Goal: Contribute content: Add original content to the website for others to see

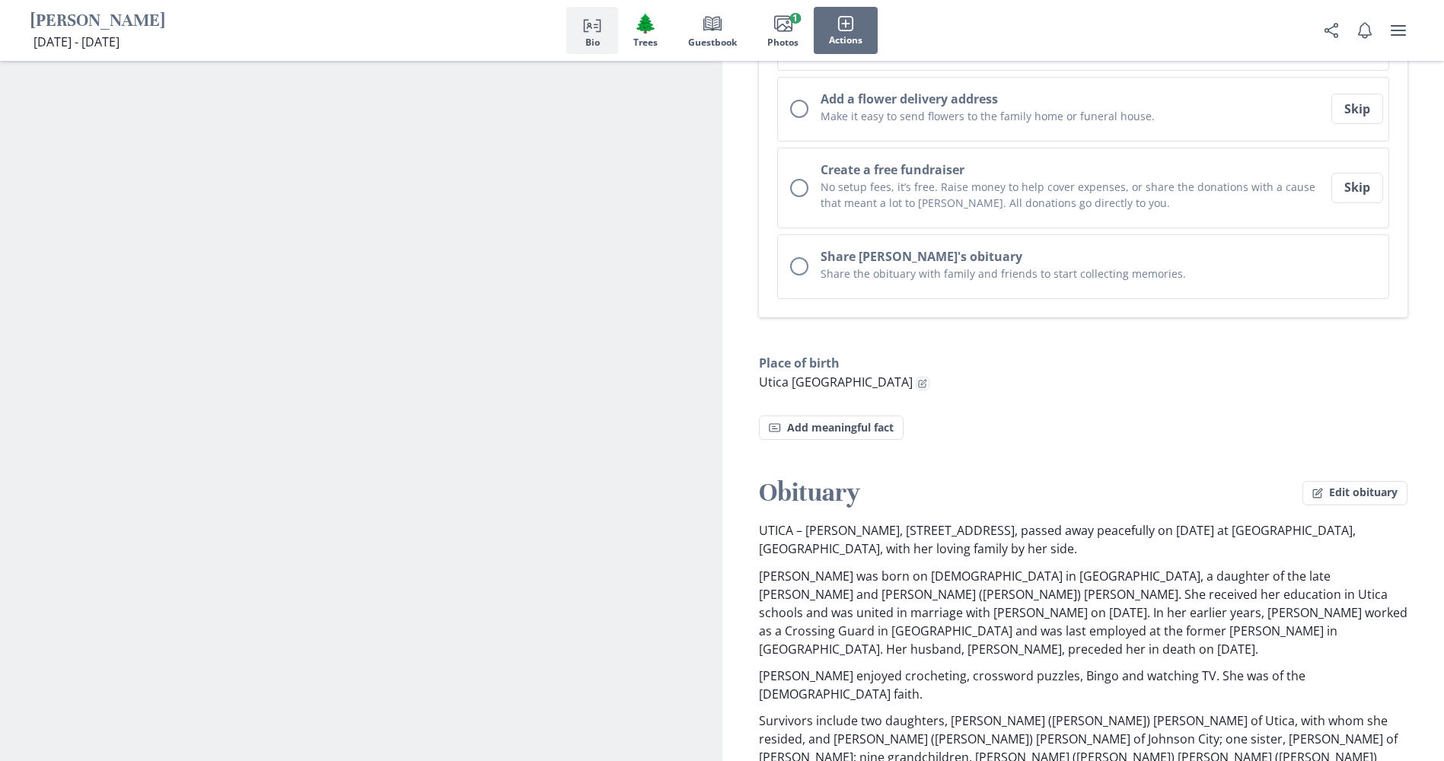
scroll to position [837, 0]
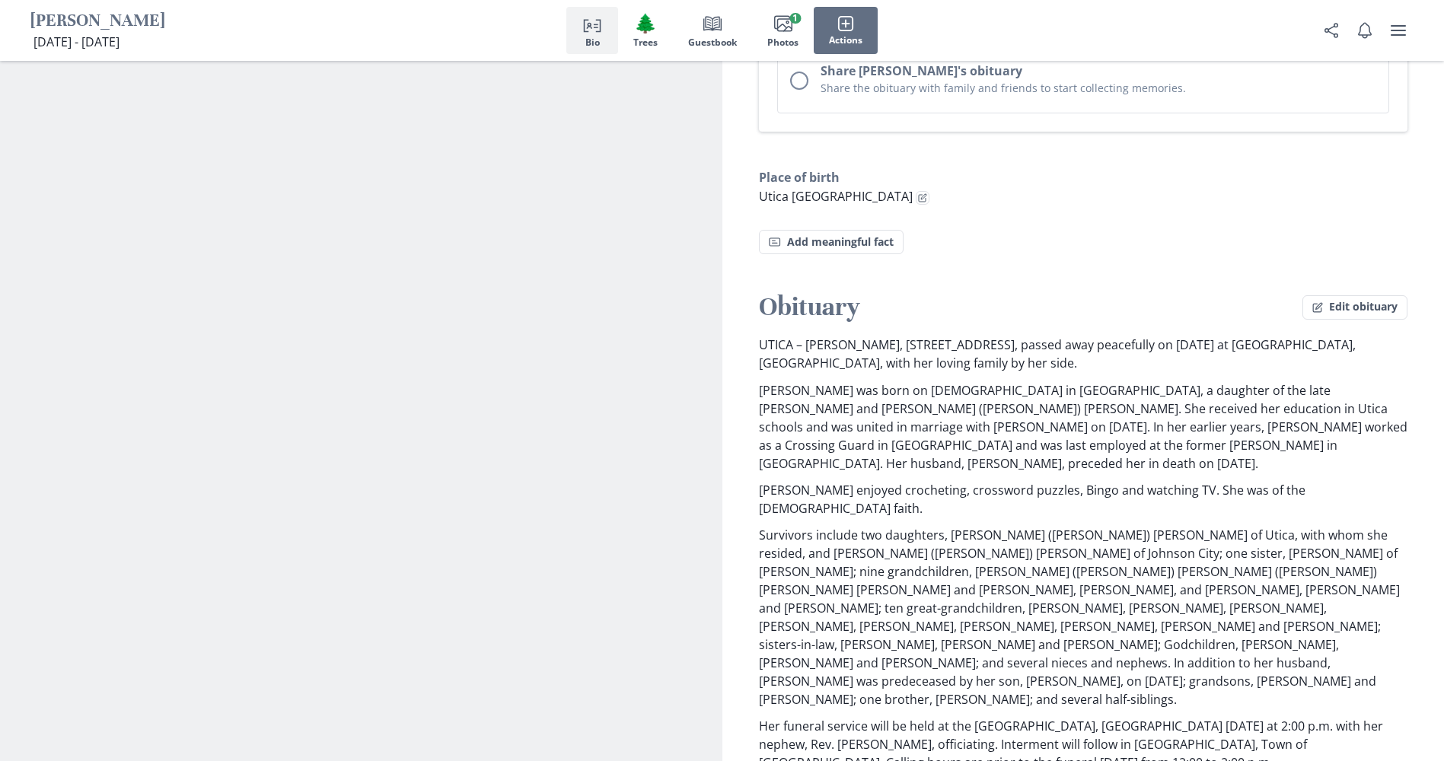
click at [845, 336] on p "UTICA – [PERSON_NAME], [STREET_ADDRESS], passed away peacefully on [DATE] at [G…" at bounding box center [1083, 354] width 649 height 37
click at [839, 336] on p "UTICA – [PERSON_NAME], [STREET_ADDRESS], passed away peacefully on [DATE] at [G…" at bounding box center [1083, 354] width 649 height 37
click at [1345, 295] on button "Edit obituary" at bounding box center [1354, 307] width 105 height 24
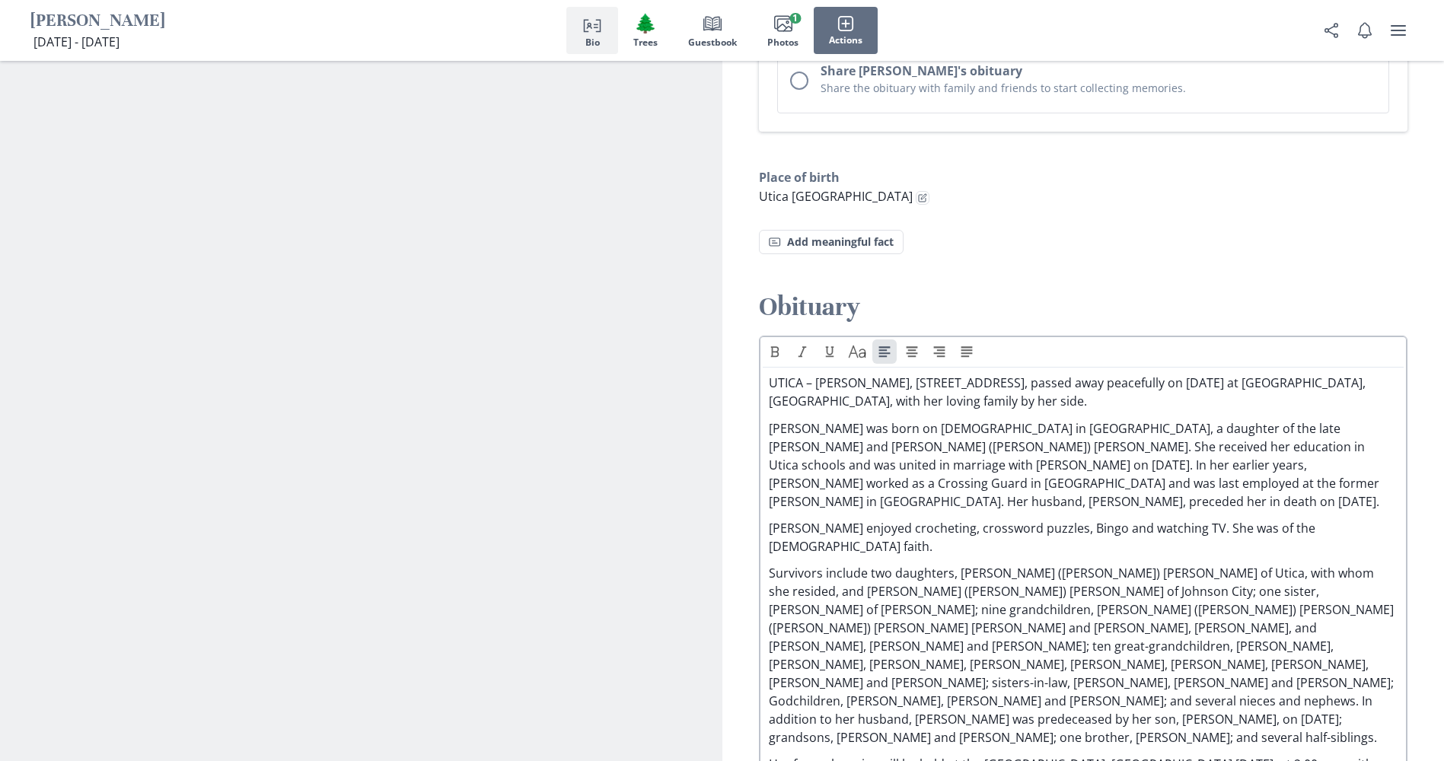
click at [847, 374] on p "UTICA – [PERSON_NAME], [STREET_ADDRESS], passed away peacefully on [DATE] at [G…" at bounding box center [1083, 392] width 629 height 37
click at [861, 374] on p "UTICA – [PERSON_NAME], [STREET_ADDRESS], passed away peacefully on [DATE] at [G…" at bounding box center [1083, 392] width 629 height 37
click at [864, 374] on p "UTICA – [PERSON_NAME], [STREET_ADDRESS], passed away peacefully on [DATE] at [G…" at bounding box center [1083, 392] width 629 height 37
click at [1057, 374] on p "UTICA – [PERSON_NAME], [STREET_ADDRESS], passed away peacefully on [DATE] at [G…" at bounding box center [1083, 392] width 629 height 37
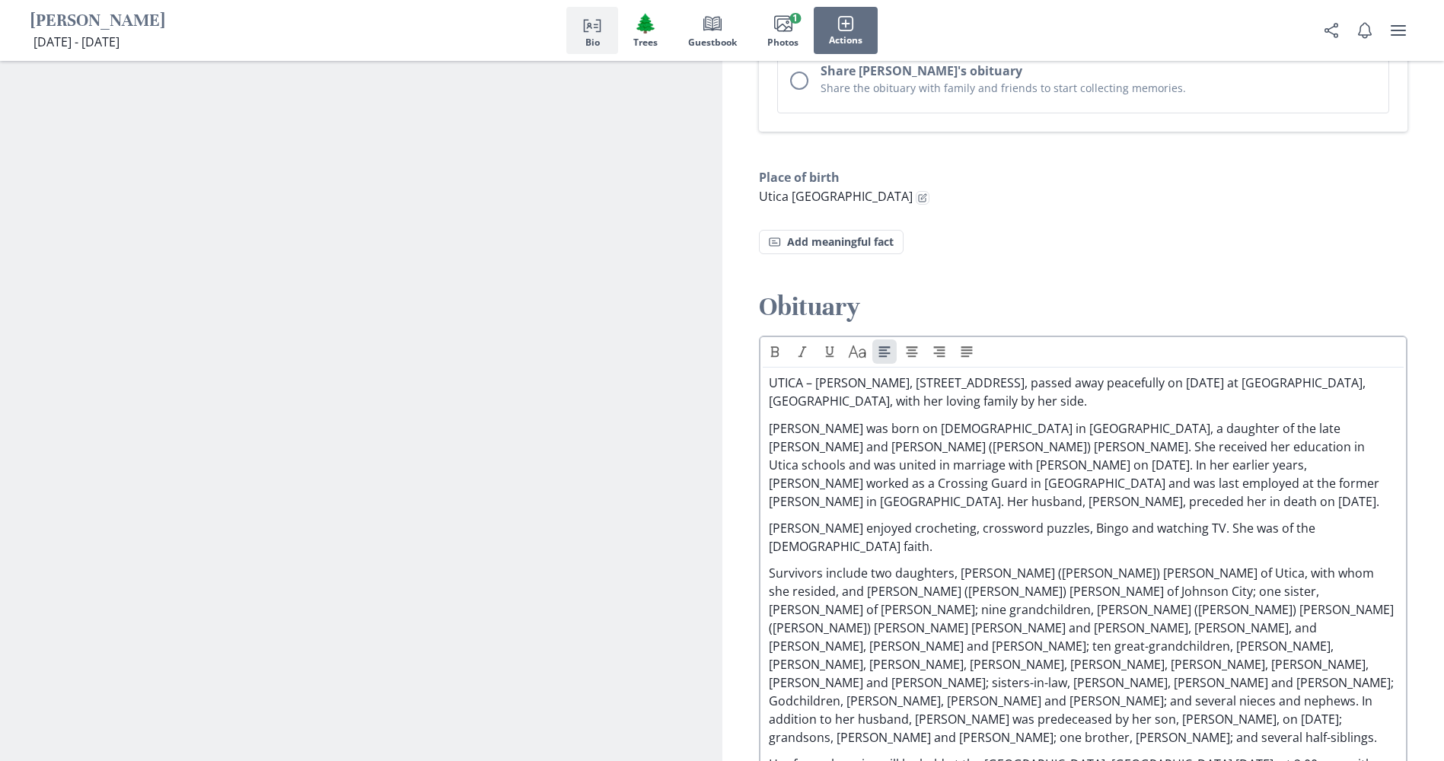
click at [1059, 374] on p "UTICA – [PERSON_NAME], [STREET_ADDRESS], passed away peacefully on [DATE] at [G…" at bounding box center [1083, 392] width 629 height 37
click at [1062, 374] on p "UTICA – [PERSON_NAME], [STREET_ADDRESS], passed away peacefully on [DATE] at [G…" at bounding box center [1083, 392] width 629 height 37
click at [1185, 389] on p "UTICA – [PERSON_NAME], 74, of [PERSON_NAME][GEOGRAPHIC_DATA] passed away peacef…" at bounding box center [1083, 392] width 629 height 37
click at [989, 450] on p "[PERSON_NAME] was born on [DEMOGRAPHIC_DATA] in [GEOGRAPHIC_DATA], a daughter o…" at bounding box center [1083, 464] width 629 height 91
click at [834, 374] on p "UTICA – [PERSON_NAME], 74, of [PERSON_NAME][GEOGRAPHIC_DATA] passed away peacef…" at bounding box center [1083, 392] width 629 height 37
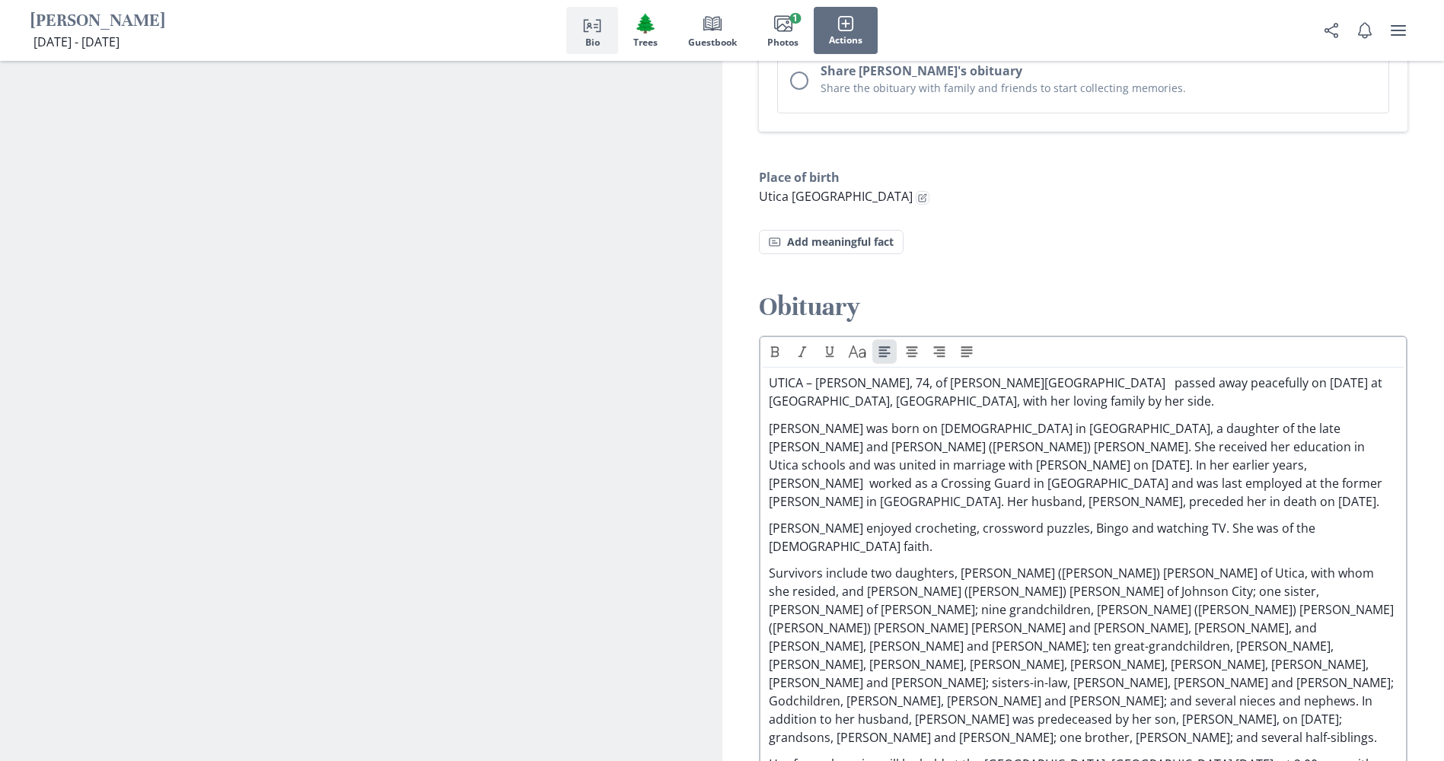
click at [1171, 519] on p "[PERSON_NAME] enjoyed crocheting, crossword puzzles, Bingo and watching TV. She…" at bounding box center [1083, 537] width 629 height 37
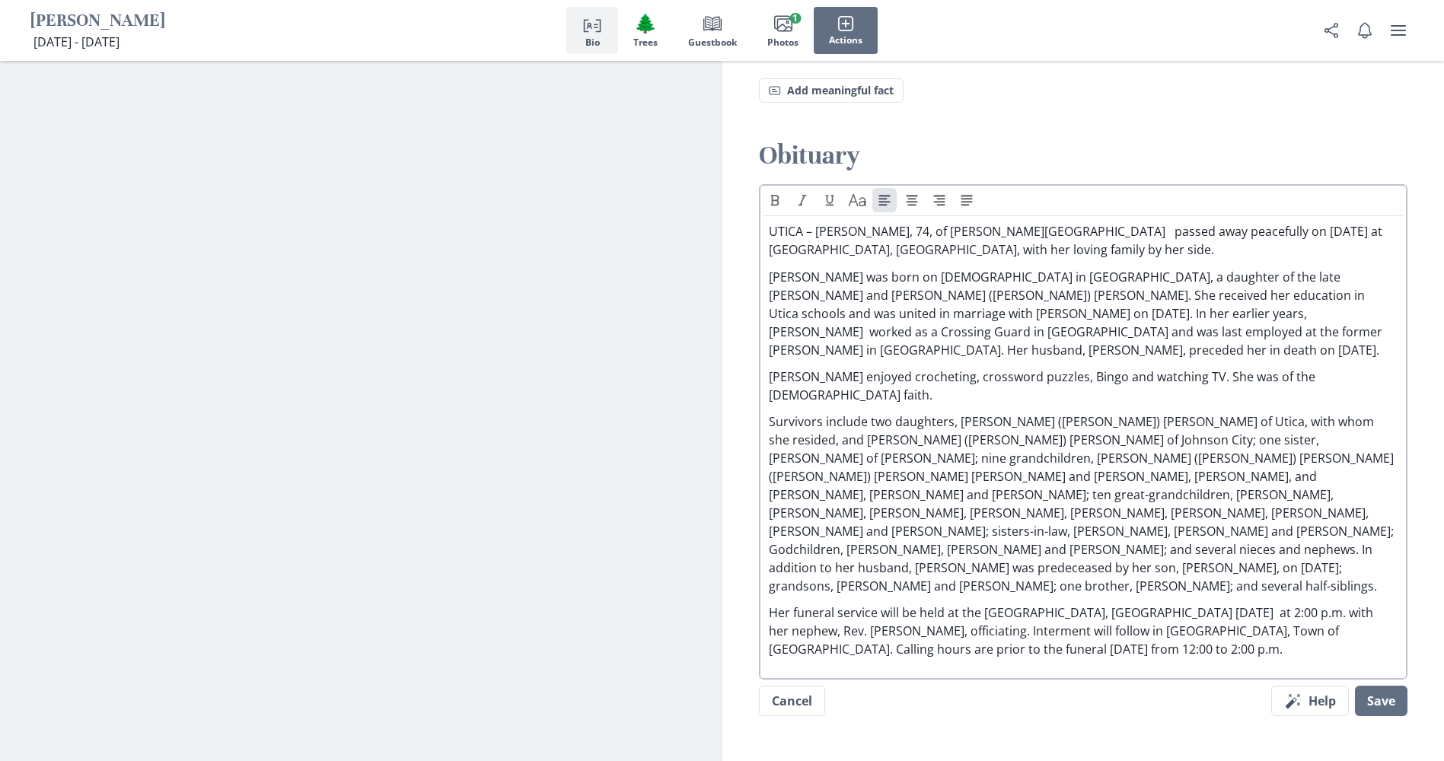
scroll to position [989, 0]
drag, startPoint x: 1239, startPoint y: 565, endPoint x: 724, endPoint y: 523, distance: 516.9
click at [724, 523] on div "Obituary Text Caps UTICA – [PERSON_NAME], [STREET_ADDRESS][PERSON_NAME] passed …" at bounding box center [1083, 438] width 722 height 601
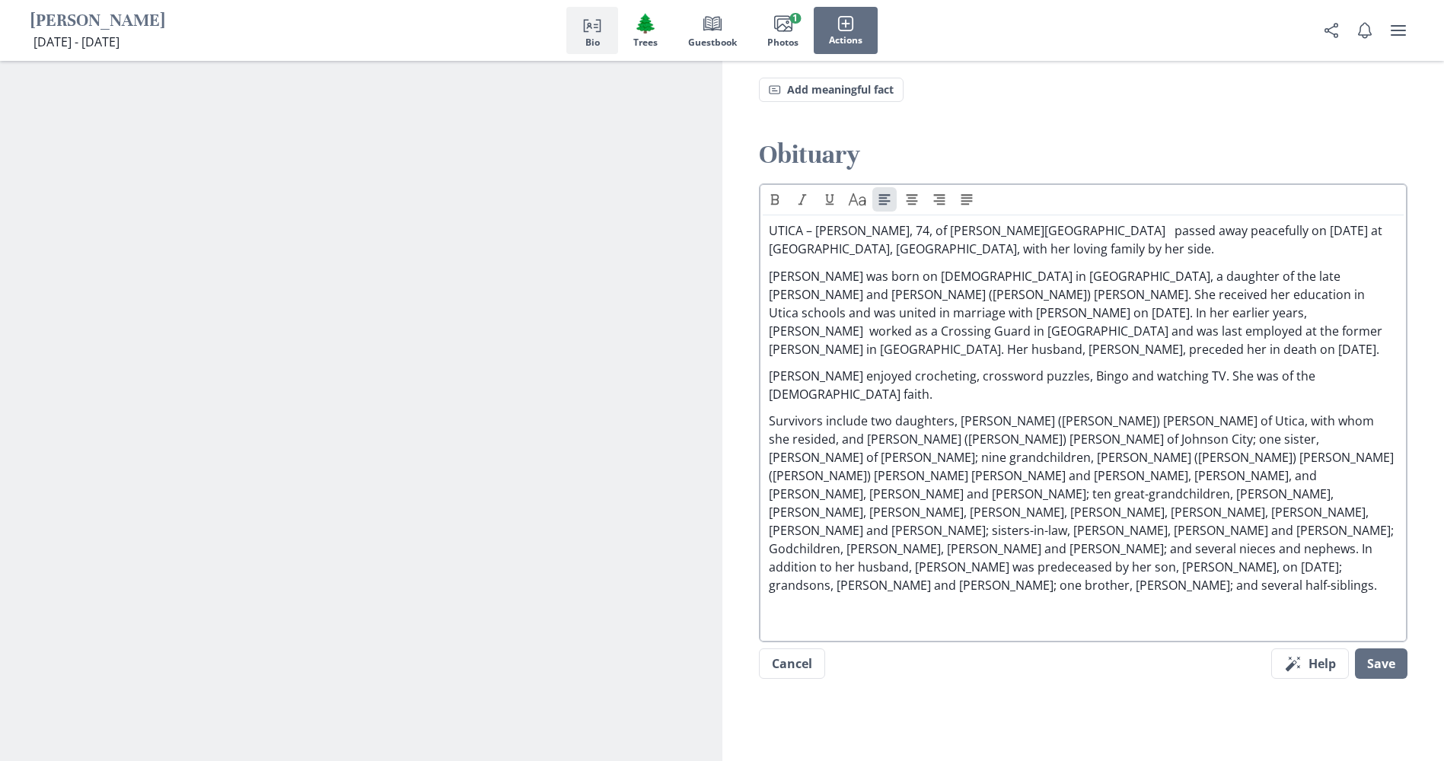
click at [1261, 501] on p "Survivors include two daughters, [PERSON_NAME] ([PERSON_NAME]) [PERSON_NAME] of…" at bounding box center [1083, 503] width 629 height 183
click at [1374, 648] on button "Save" at bounding box center [1381, 663] width 53 height 30
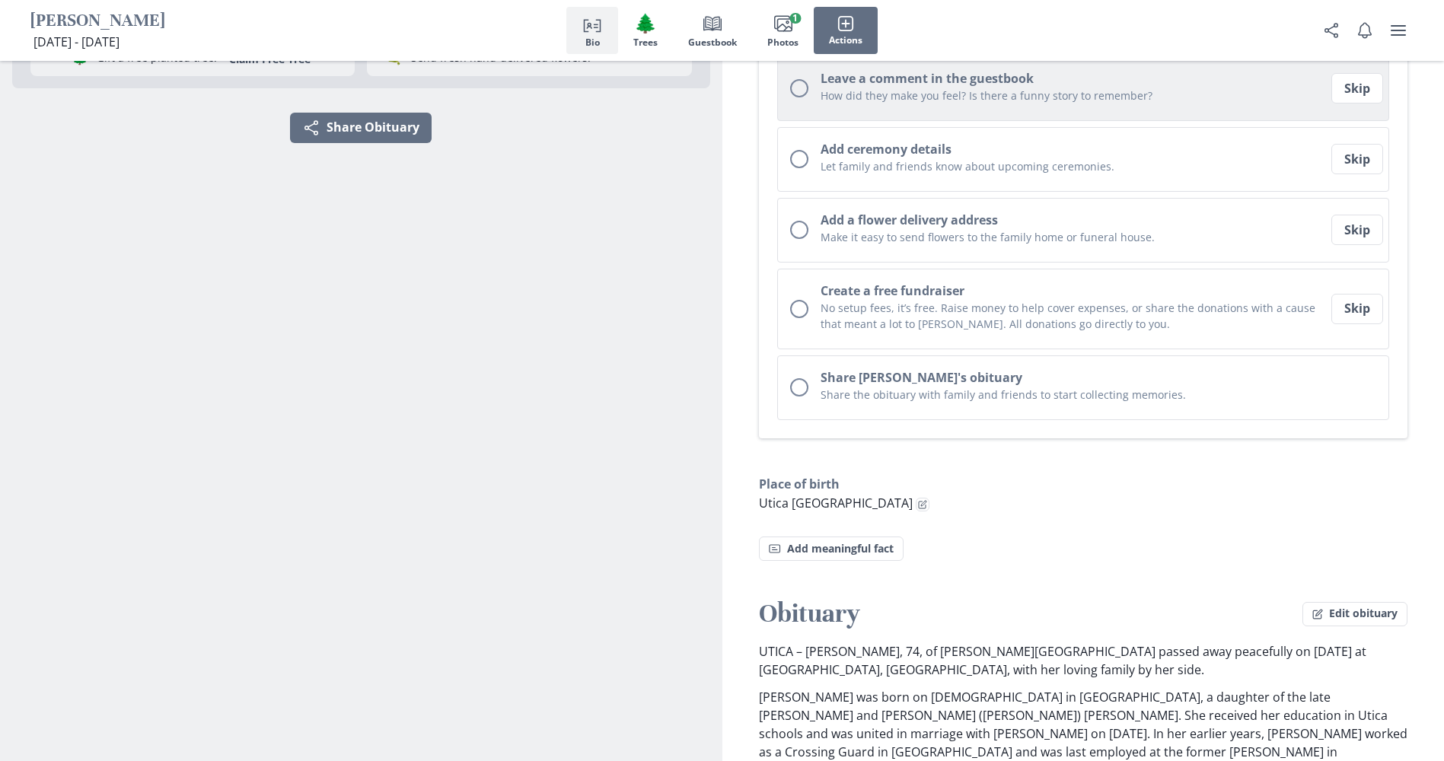
scroll to position [533, 0]
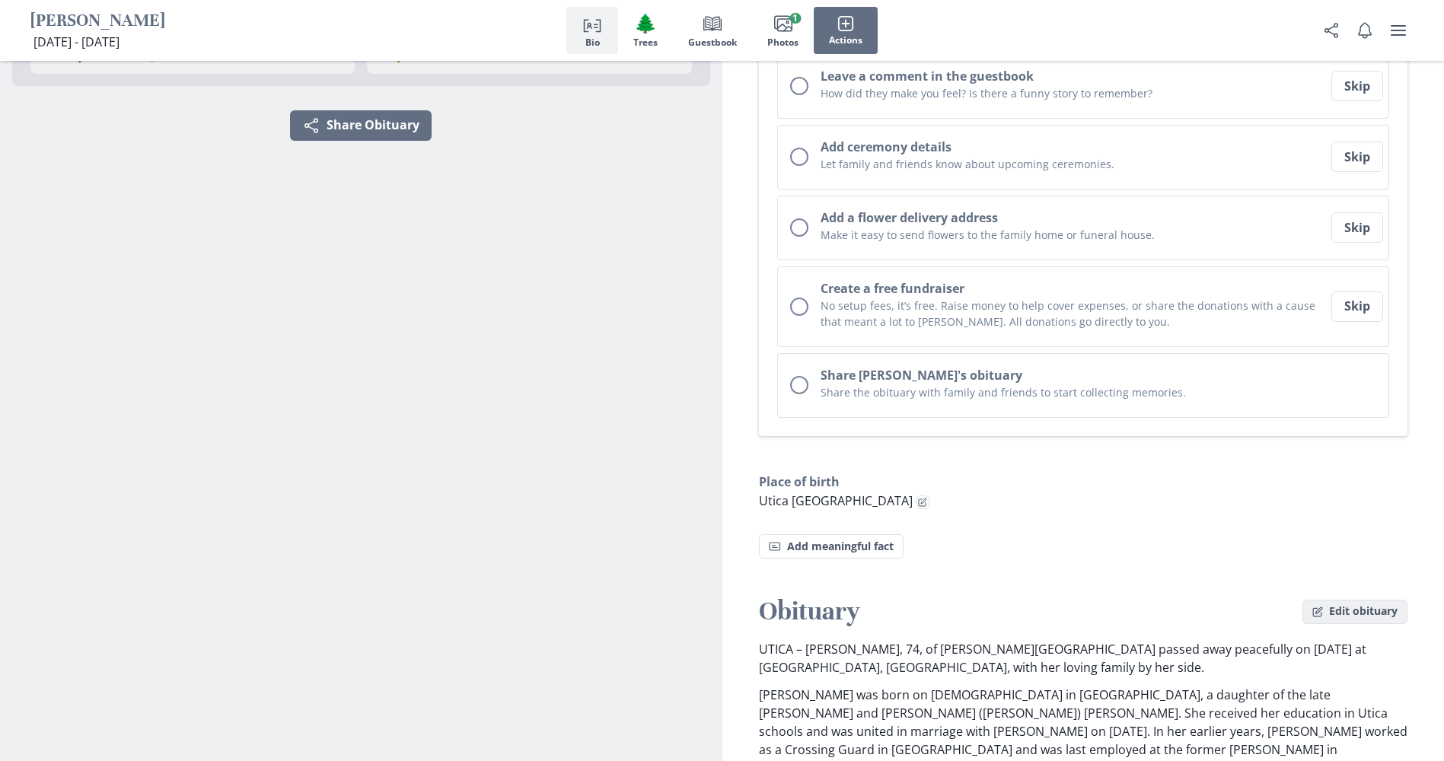
click at [1335, 600] on button "Edit obituary" at bounding box center [1354, 612] width 105 height 24
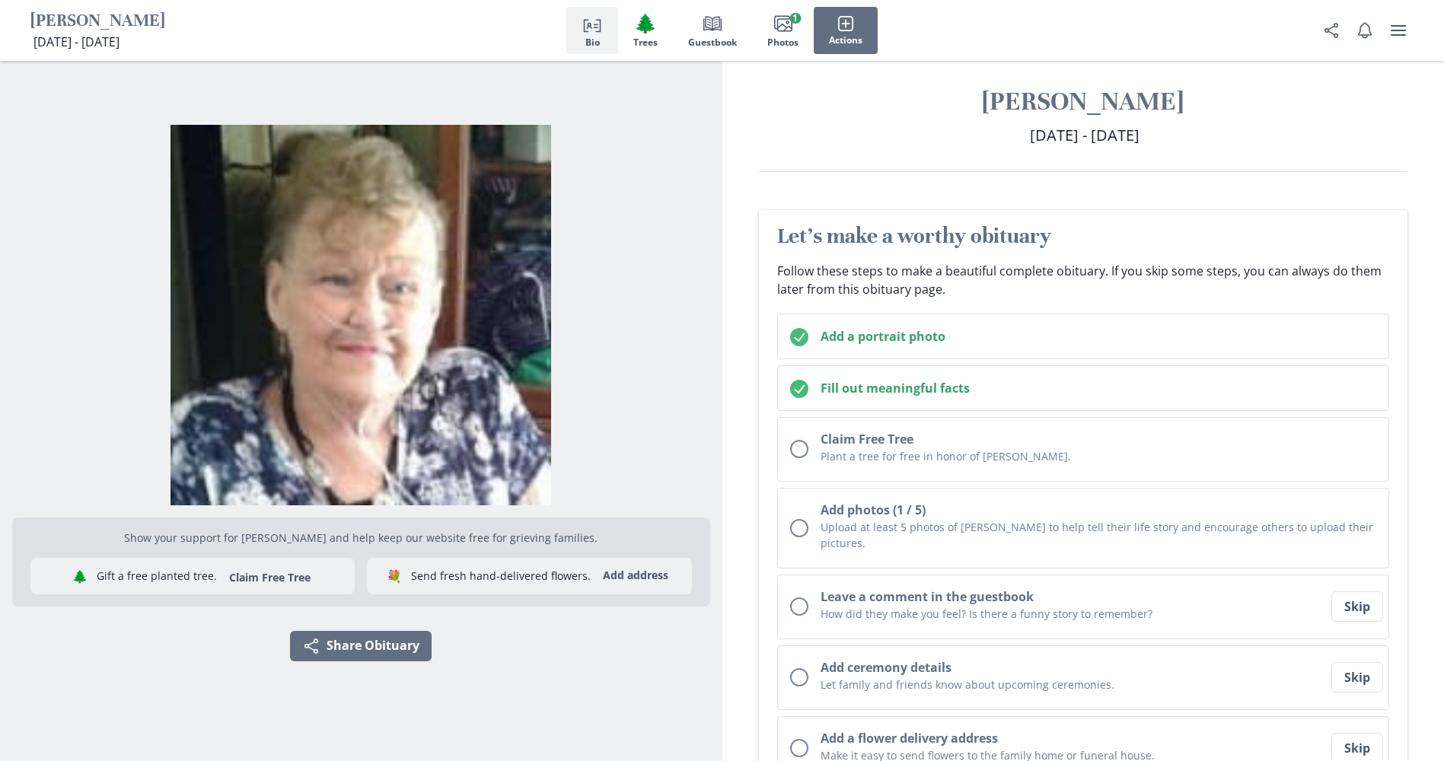
scroll to position [0, 0]
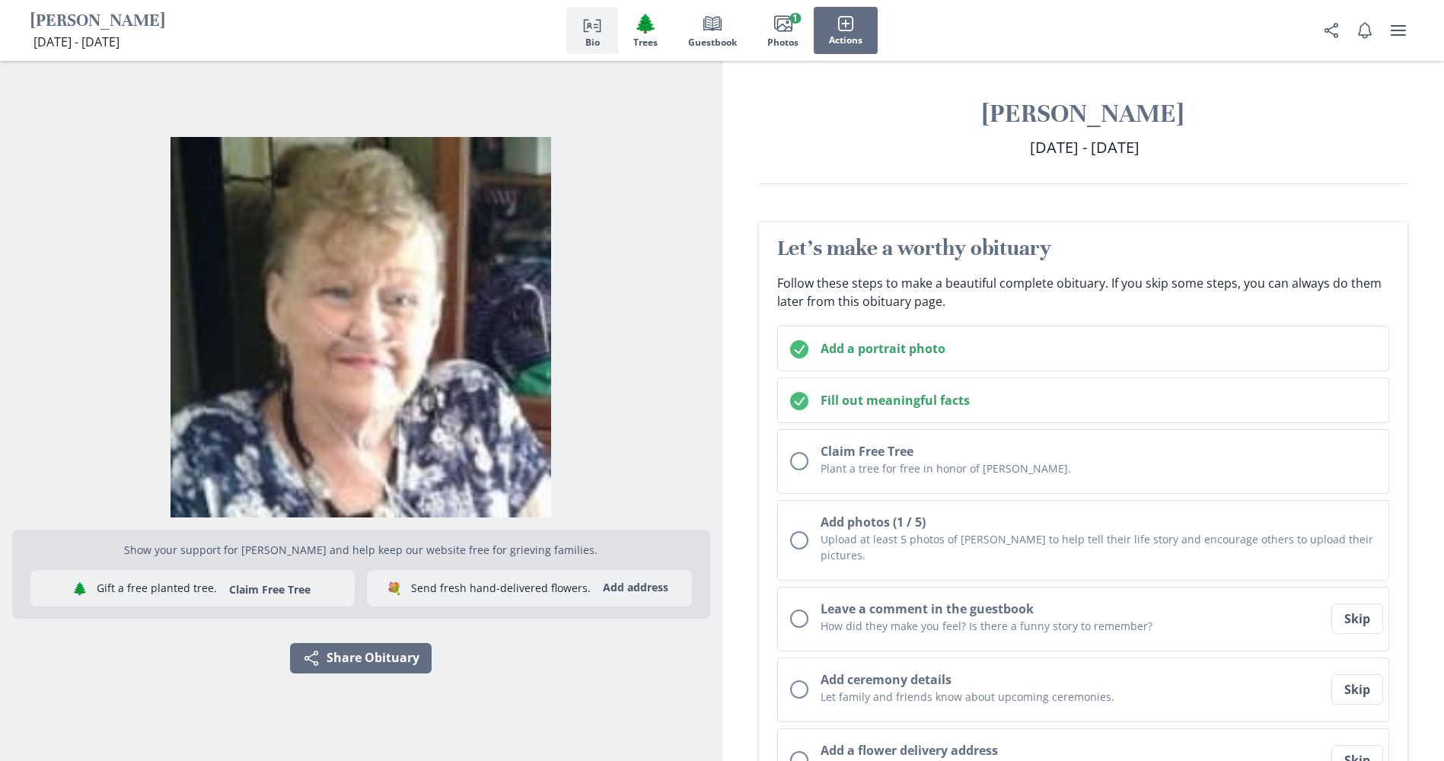
click at [1136, 111] on h1 "[PERSON_NAME]" at bounding box center [1083, 113] width 649 height 33
click at [1186, 111] on h1 "[PERSON_NAME]" at bounding box center [1083, 113] width 649 height 33
click at [1417, 32] on div "Person profile Bio 🌲 Trees Book Guestbook Images Photos 1 Actions" at bounding box center [722, 30] width 1444 height 61
click at [1398, 38] on icon "user menu" at bounding box center [1398, 30] width 18 height 18
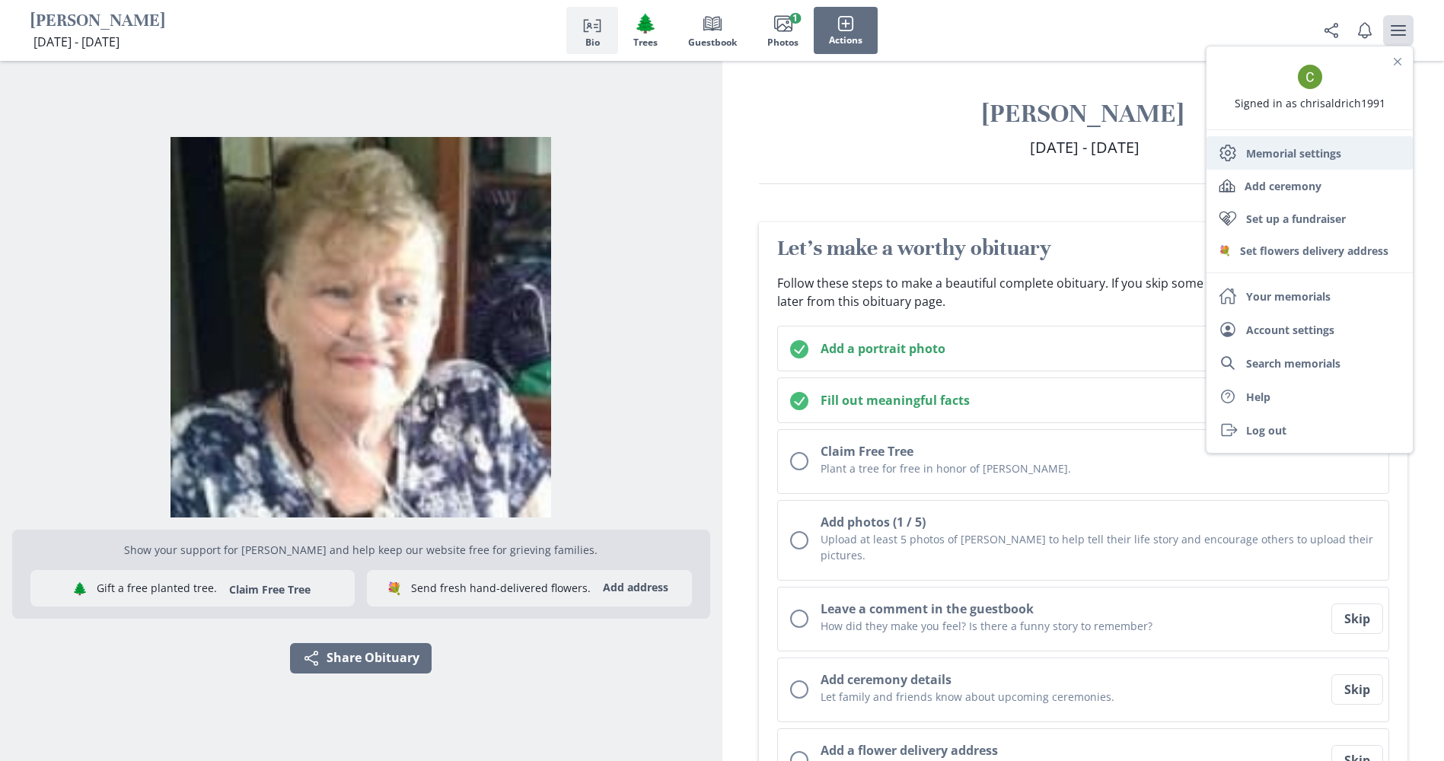
click at [1278, 159] on link "Settings Memorial settings" at bounding box center [1309, 152] width 206 height 33
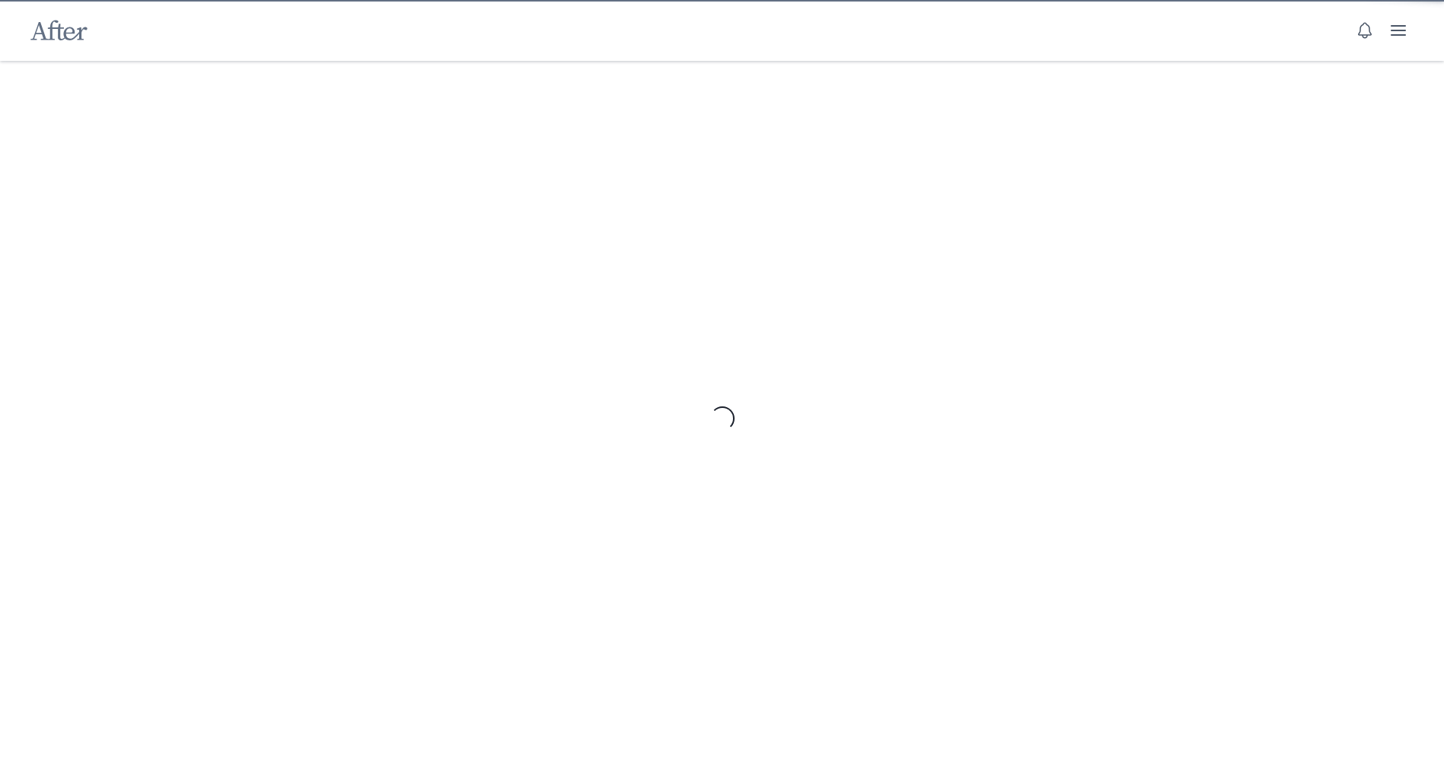
select select "10"
select select "8"
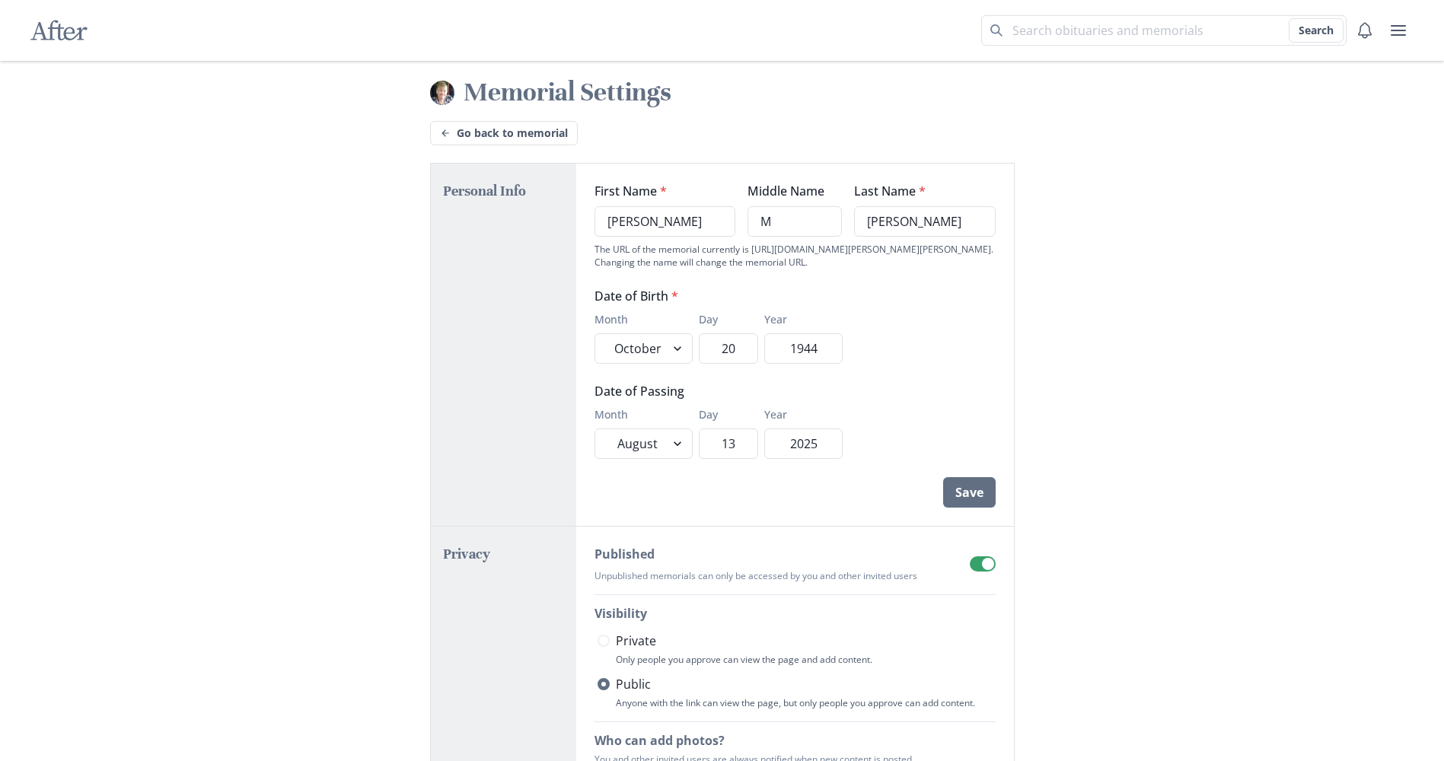
drag, startPoint x: 683, startPoint y: 225, endPoint x: 567, endPoint y: 231, distance: 115.8
click at [567, 231] on div "Personal Info First Name * [PERSON_NAME] Middle Name M Last Name * [PERSON_NAME…" at bounding box center [722, 345] width 584 height 364
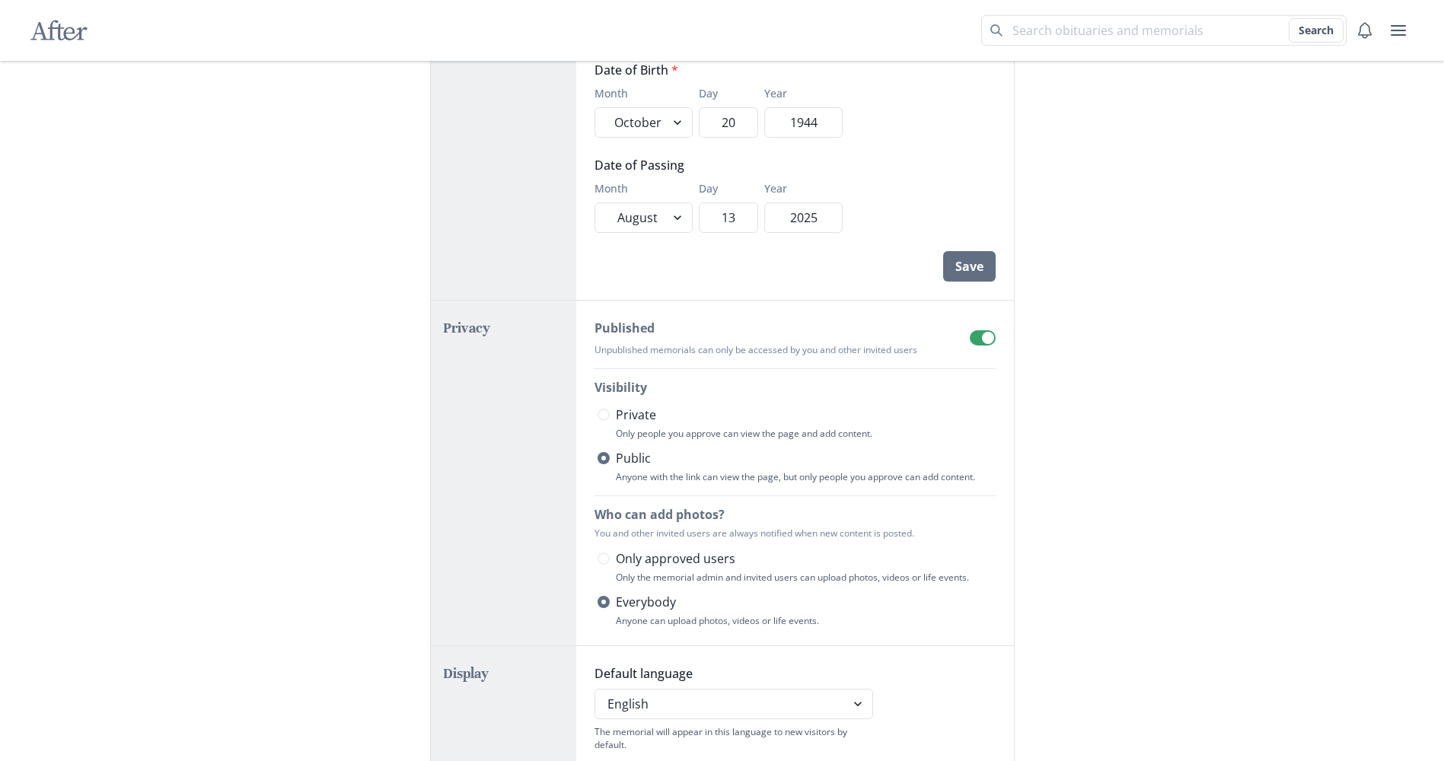
scroll to position [228, 0]
type input "[PERSON_NAME]"
click at [604, 415] on span at bounding box center [603, 412] width 12 height 12
click at [597, 413] on input "Private" at bounding box center [597, 412] width 1 height 1
radio input "true"
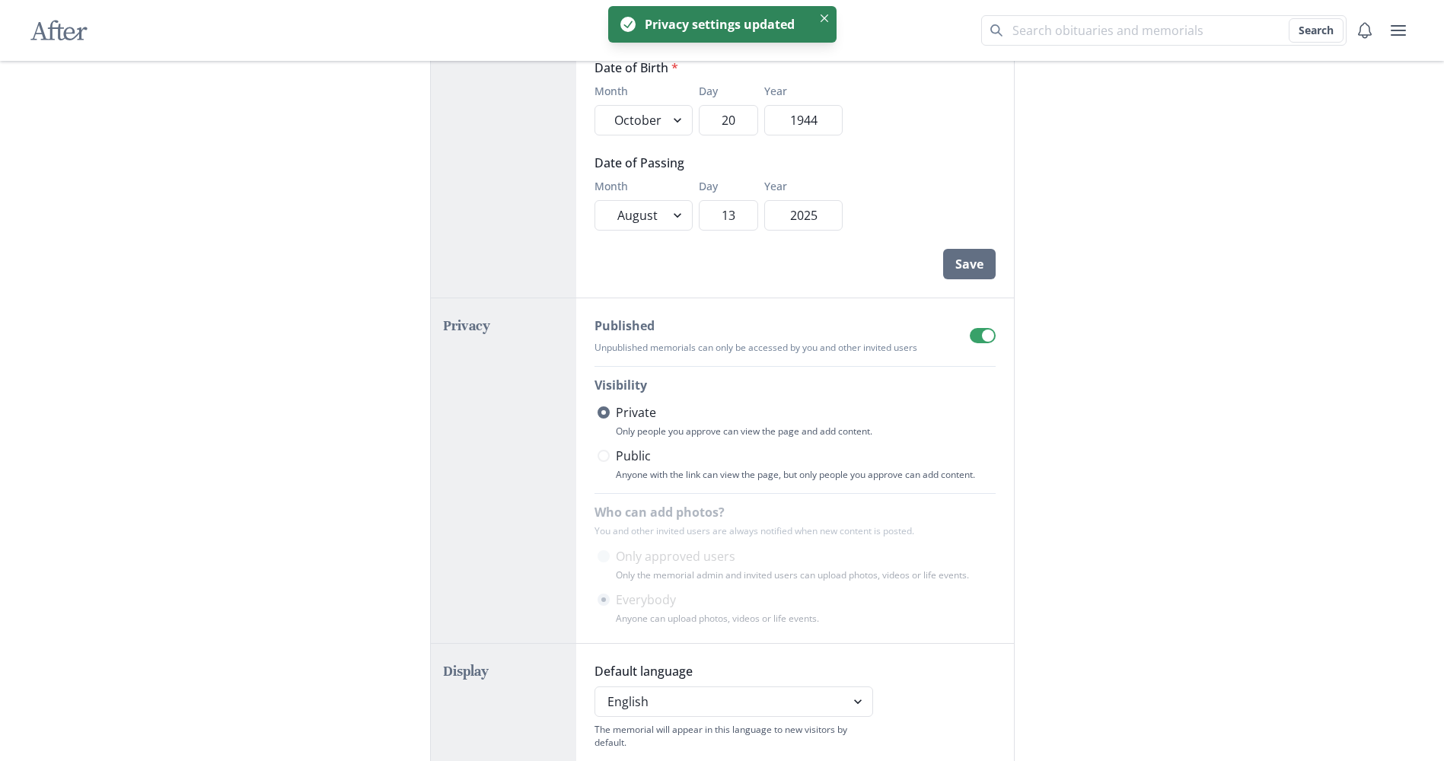
click at [979, 284] on div "First Name * [PERSON_NAME] Middle Name M Last Name * [PERSON_NAME] The URL of t…" at bounding box center [795, 116] width 438 height 362
click at [978, 275] on button "Save" at bounding box center [969, 264] width 53 height 30
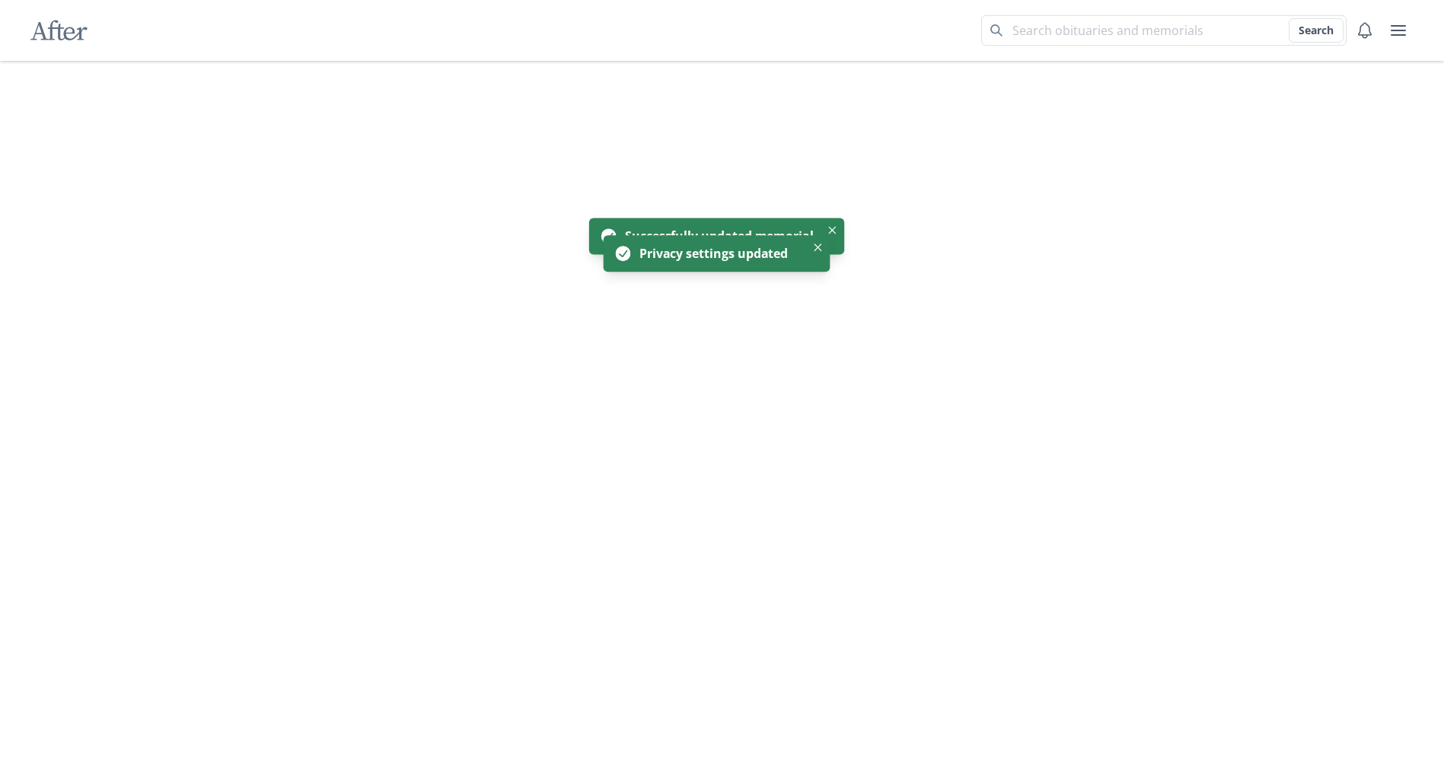
select select "10"
select select "8"
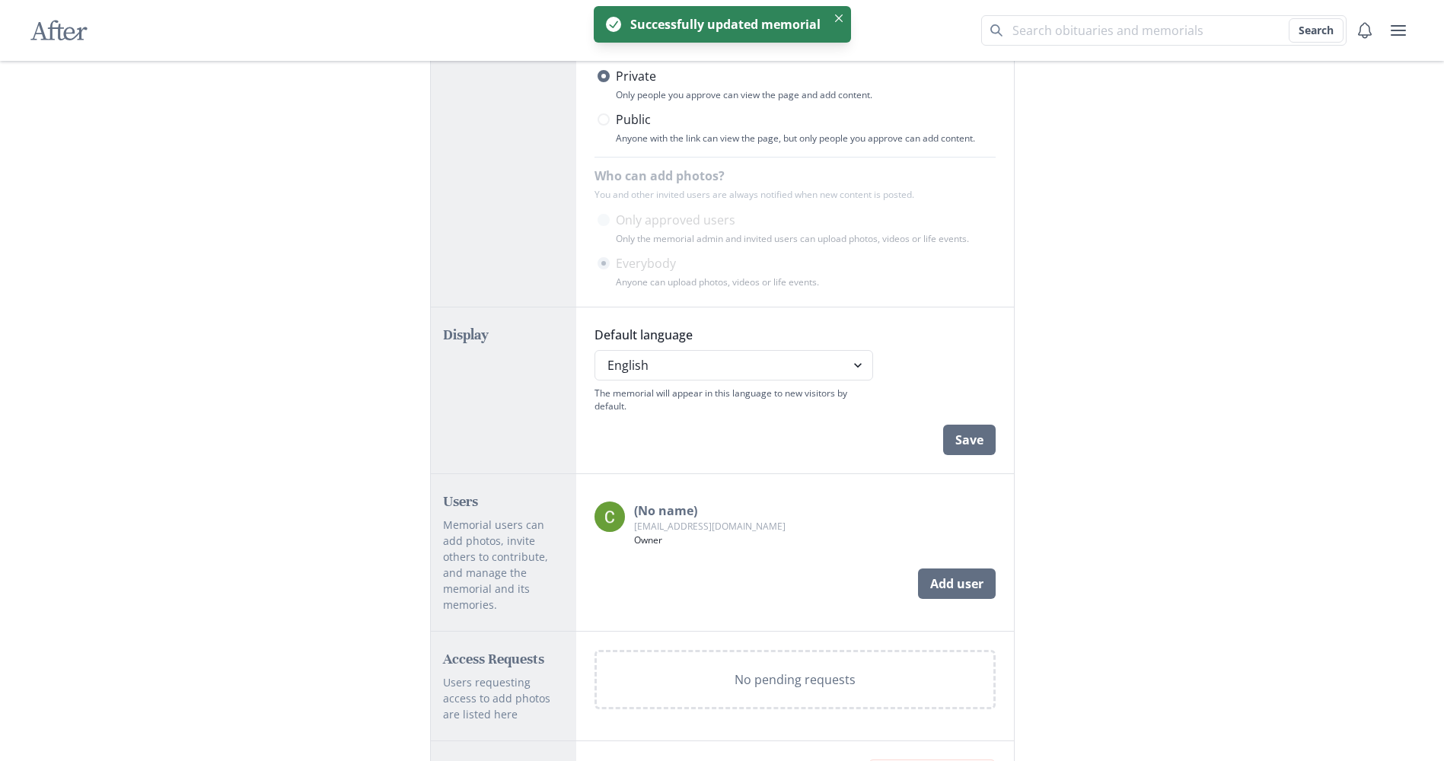
scroll to position [648, 0]
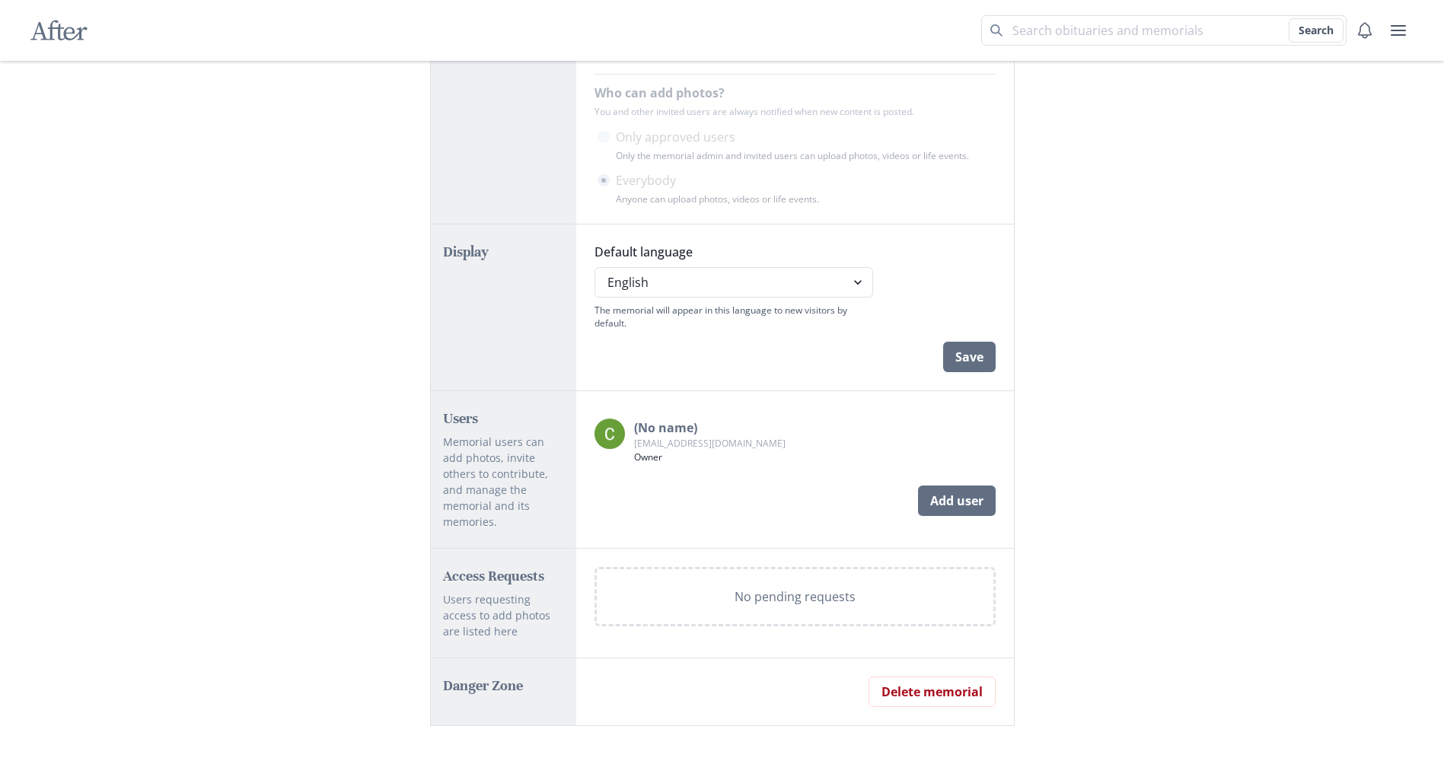
click at [637, 425] on p "(No name)" at bounding box center [709, 428] width 151 height 18
click at [957, 512] on button "Add user" at bounding box center [957, 500] width 78 height 30
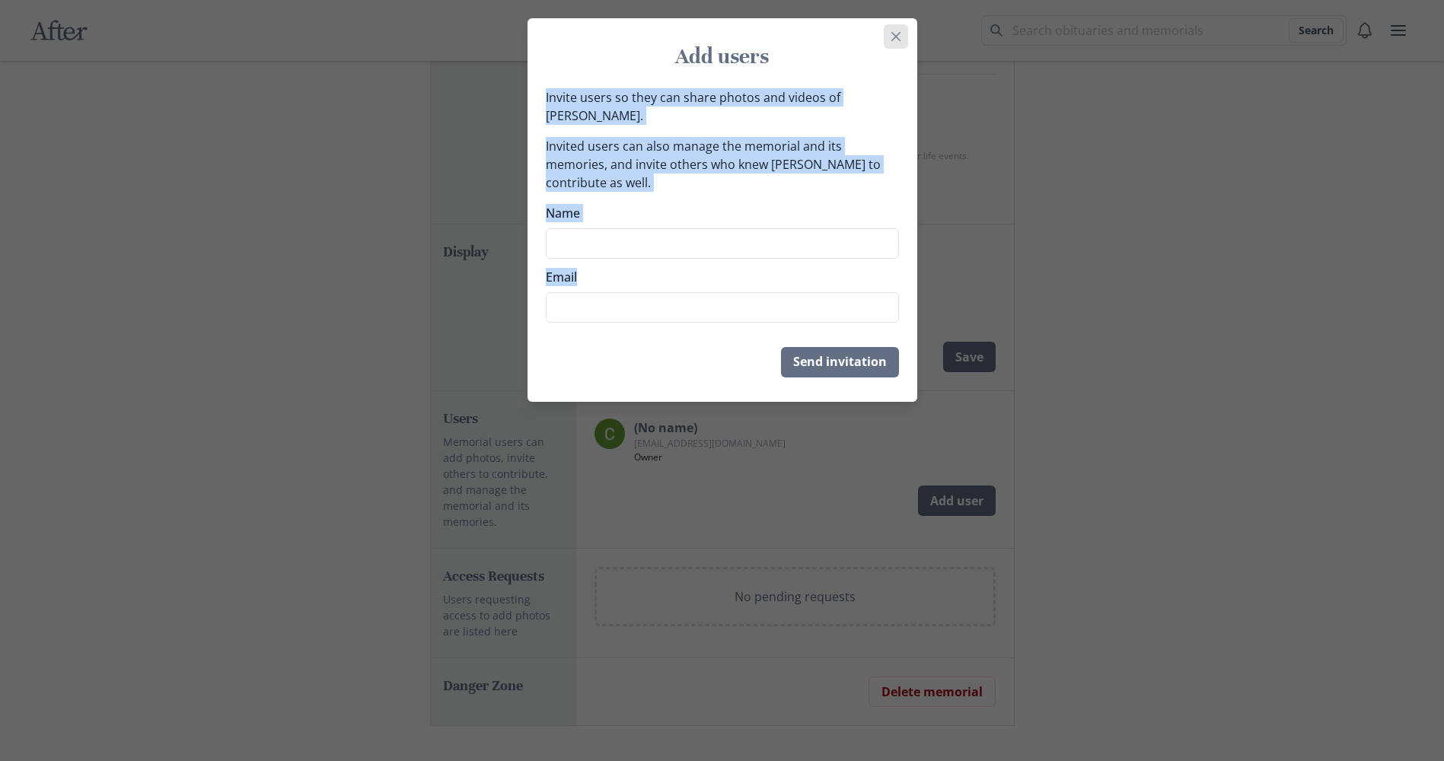
click at [894, 29] on section "Add users Invite users so they can share photos and videos of [PERSON_NAME]. In…" at bounding box center [722, 210] width 390 height 384
drag, startPoint x: 894, startPoint y: 29, endPoint x: 898, endPoint y: 37, distance: 8.5
click at [899, 32] on icon "Close" at bounding box center [895, 36] width 9 height 9
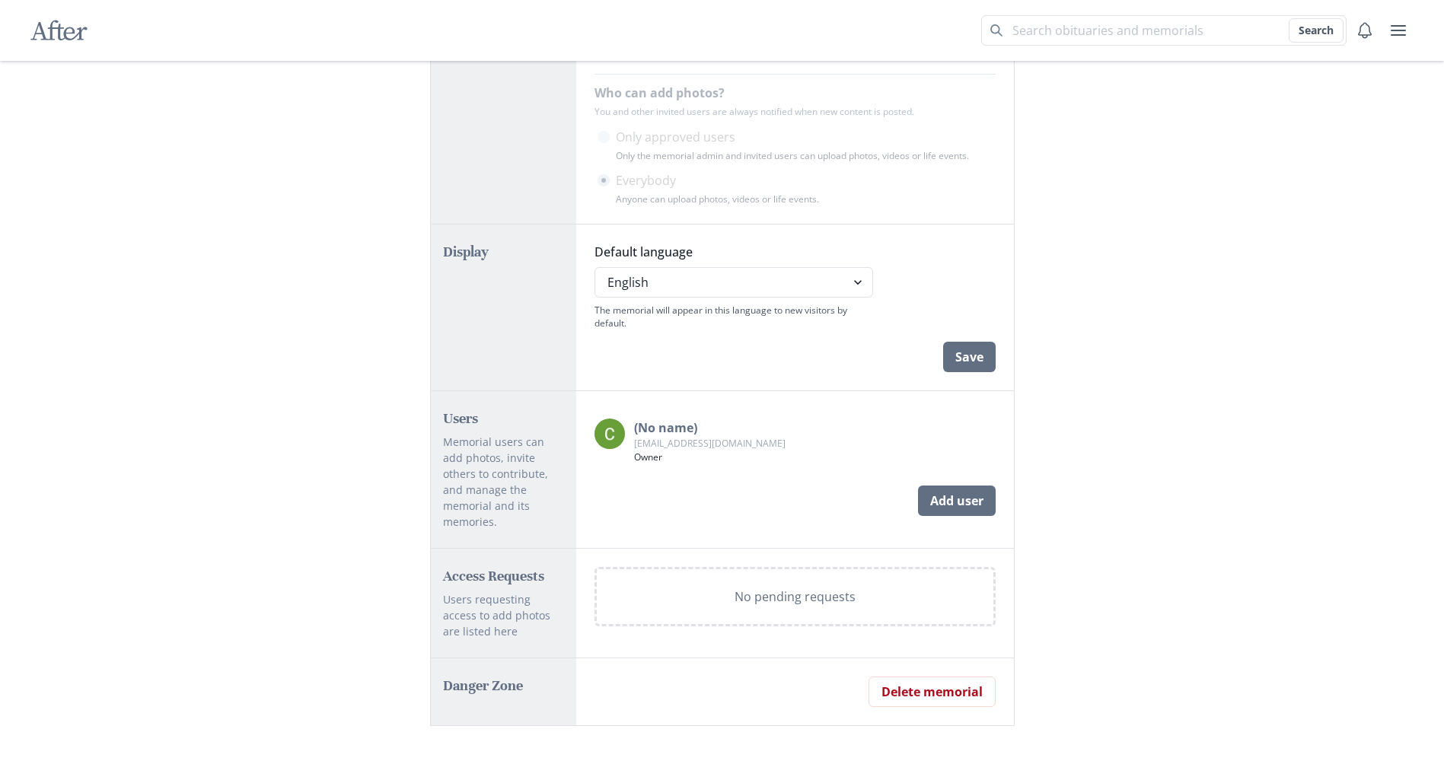
click at [648, 451] on p "Owner" at bounding box center [709, 457] width 151 height 14
click at [600, 442] on img at bounding box center [609, 434] width 30 height 30
click at [601, 441] on img at bounding box center [609, 434] width 30 height 30
click at [466, 434] on p "Memorial users can add photos, invite others to contribute, and manage the memo…" at bounding box center [504, 482] width 122 height 96
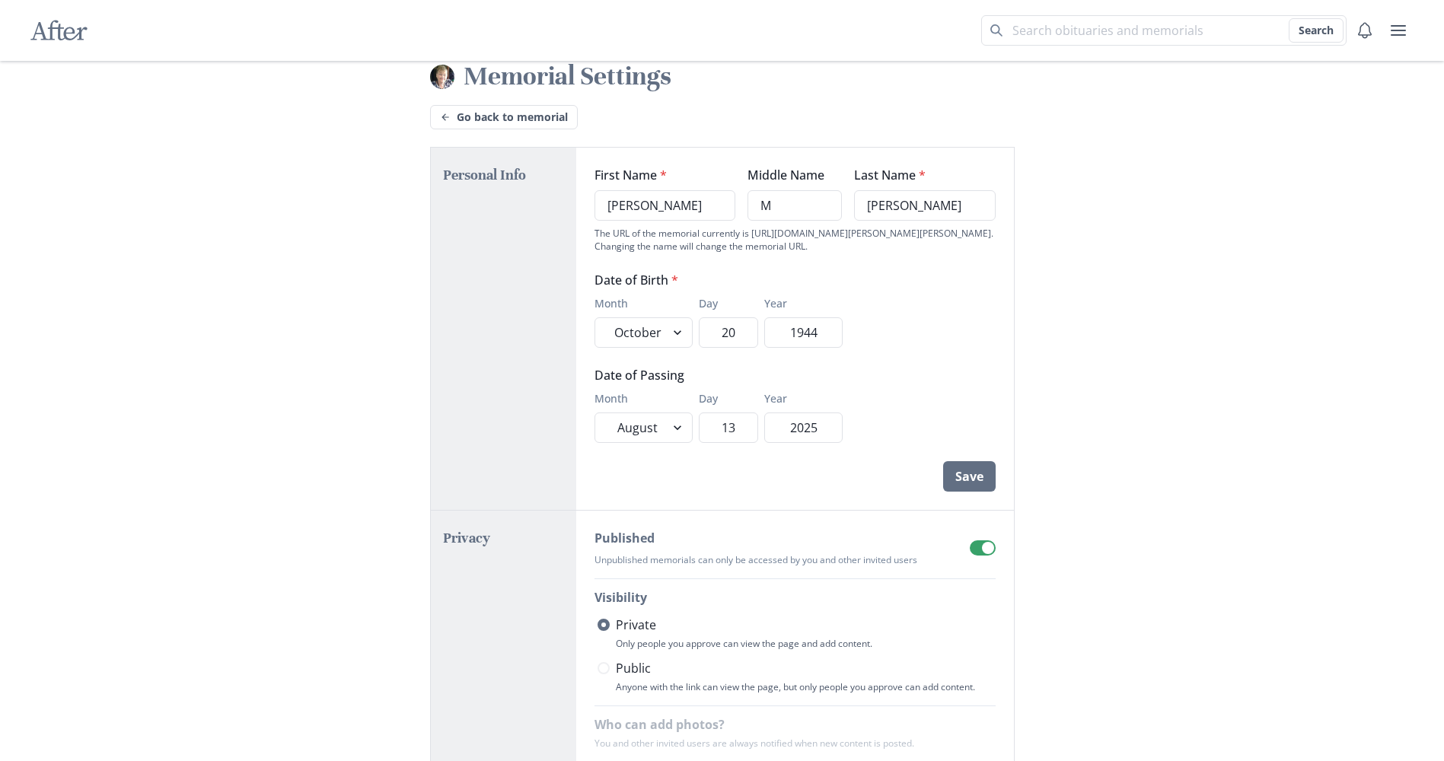
scroll to position [0, 0]
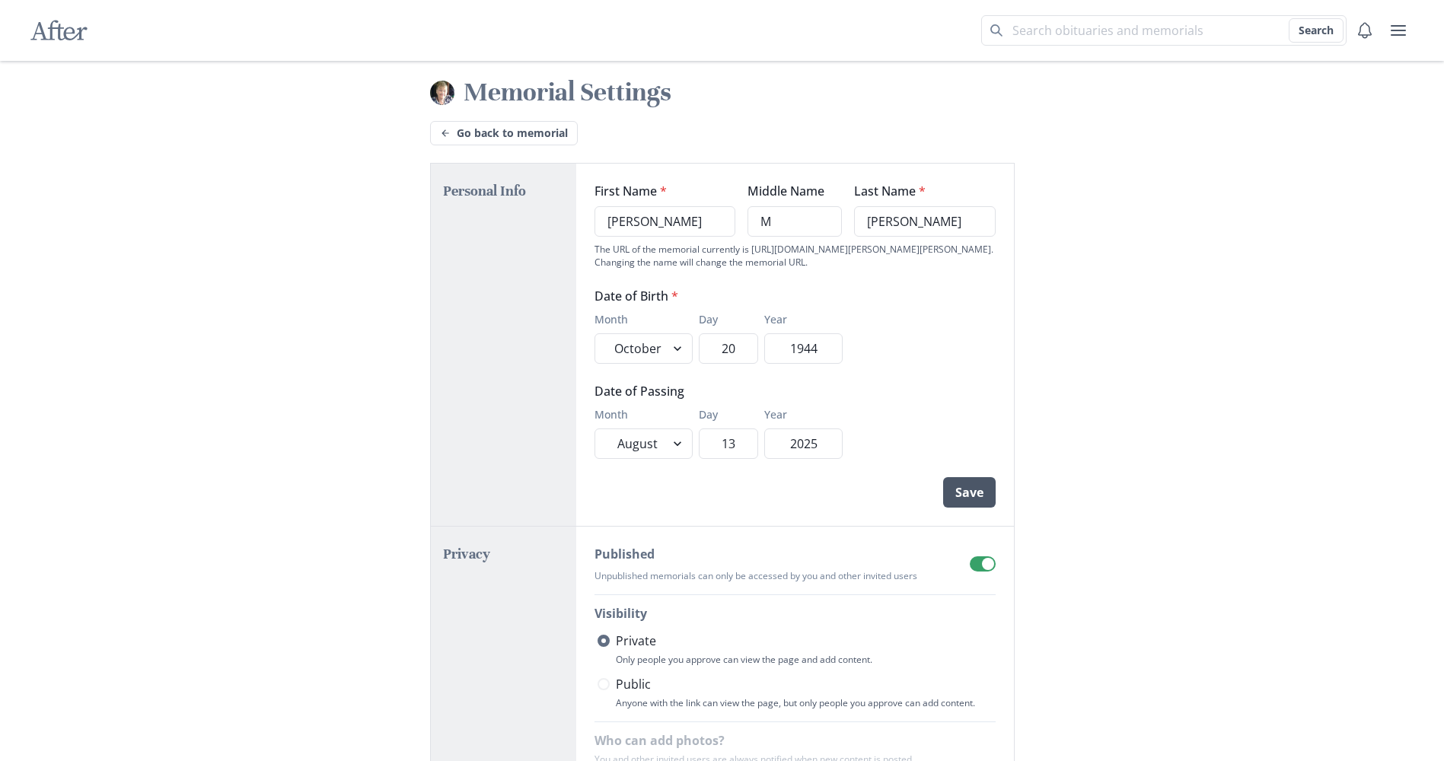
click at [976, 499] on button "Save" at bounding box center [969, 492] width 53 height 30
select select "10"
select select "8"
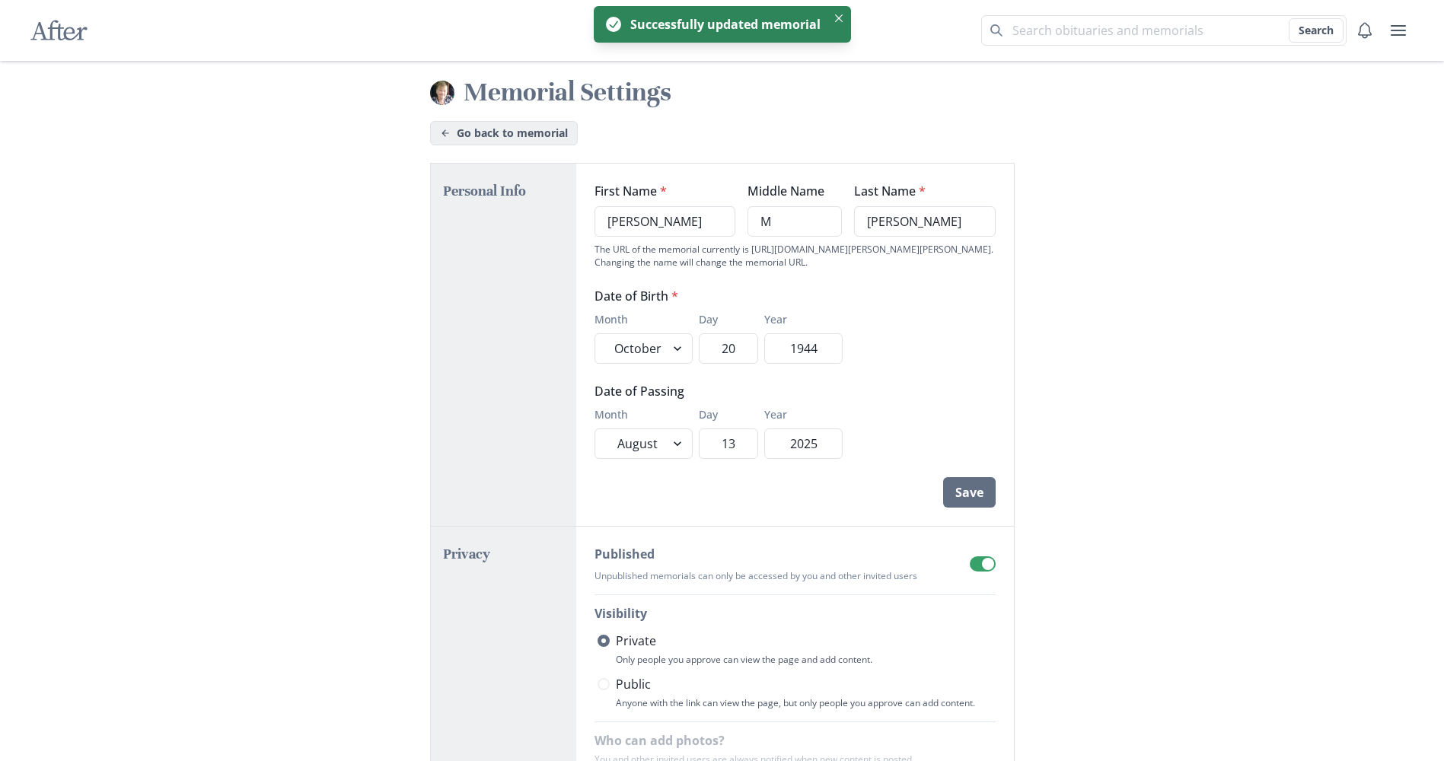
click at [501, 142] on link "Go back to memorial" at bounding box center [504, 133] width 148 height 24
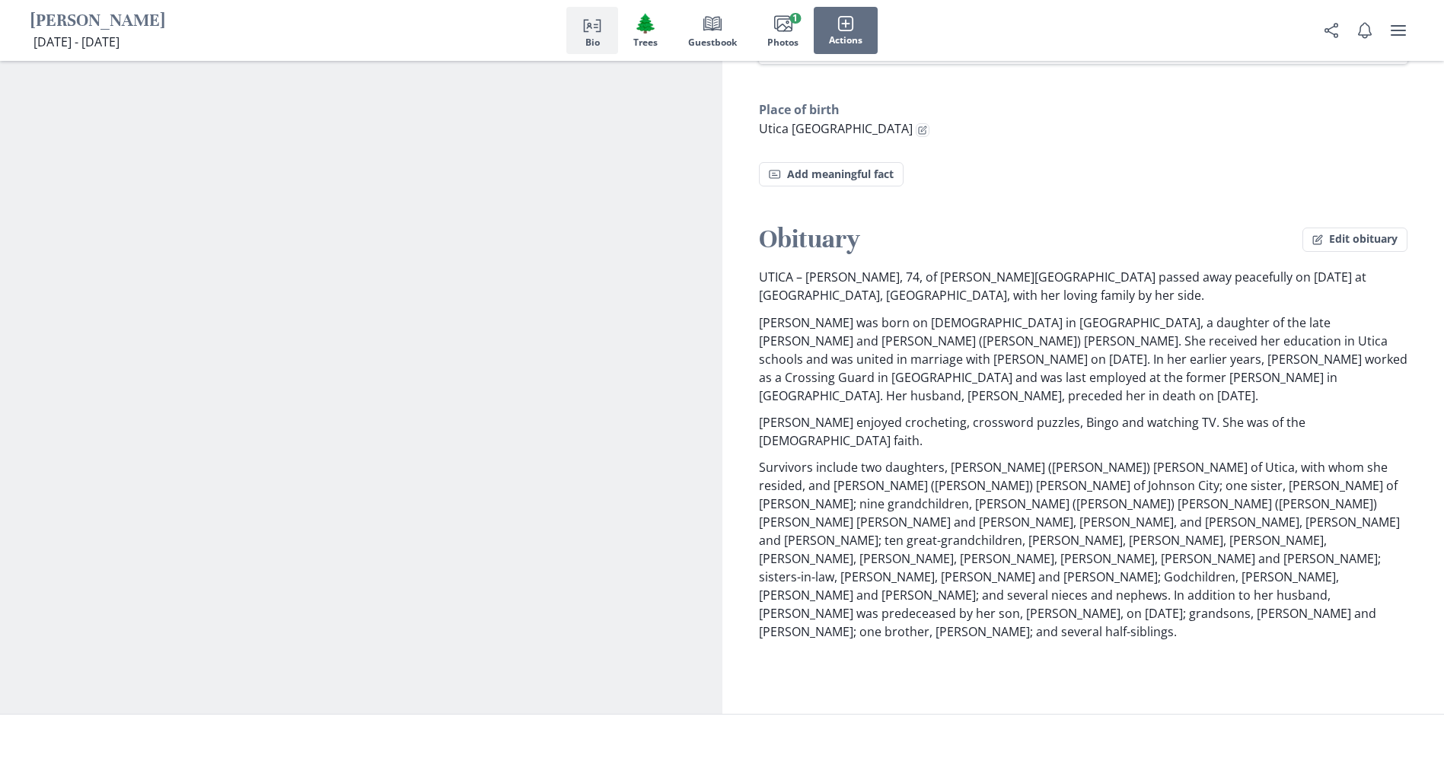
scroll to position [913, 0]
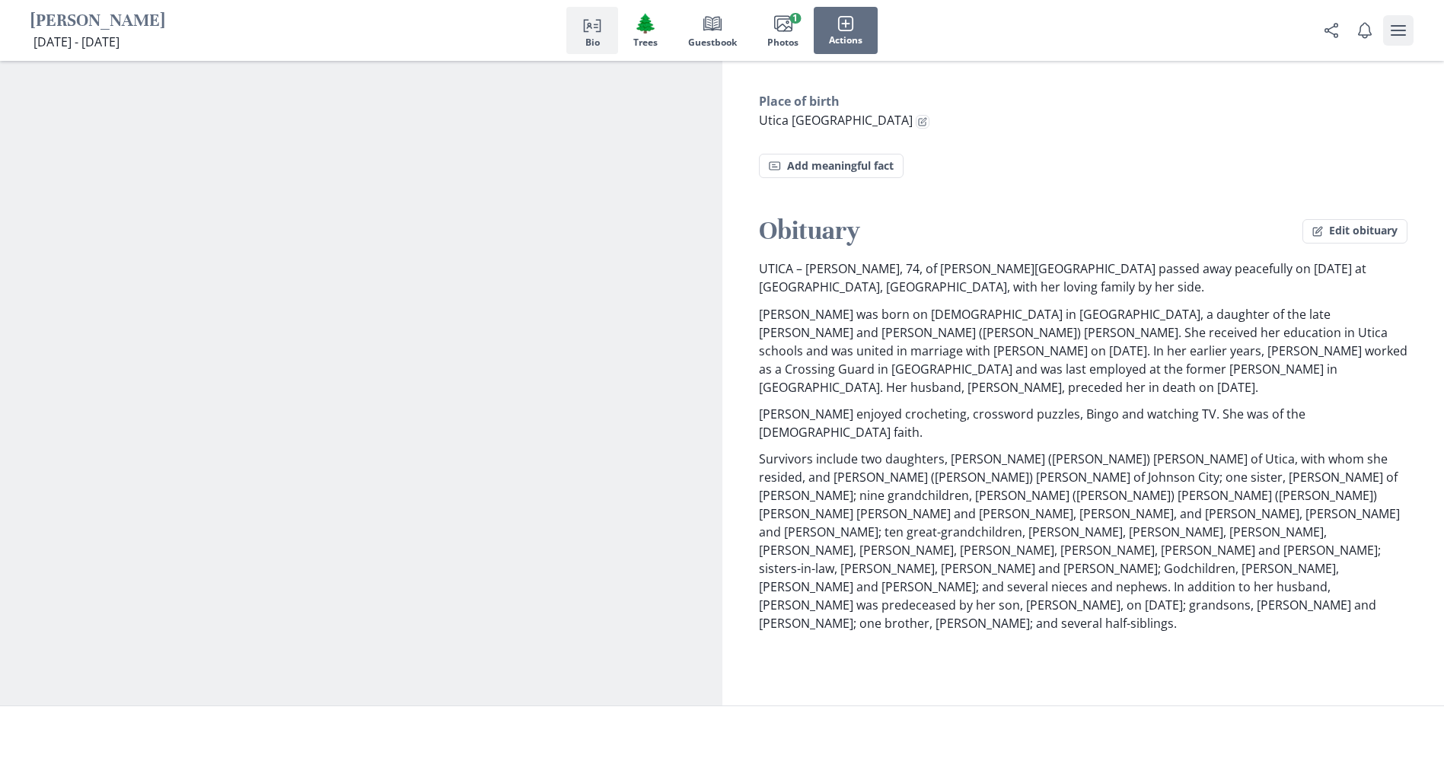
click at [1409, 35] on button "user menu" at bounding box center [1398, 30] width 30 height 30
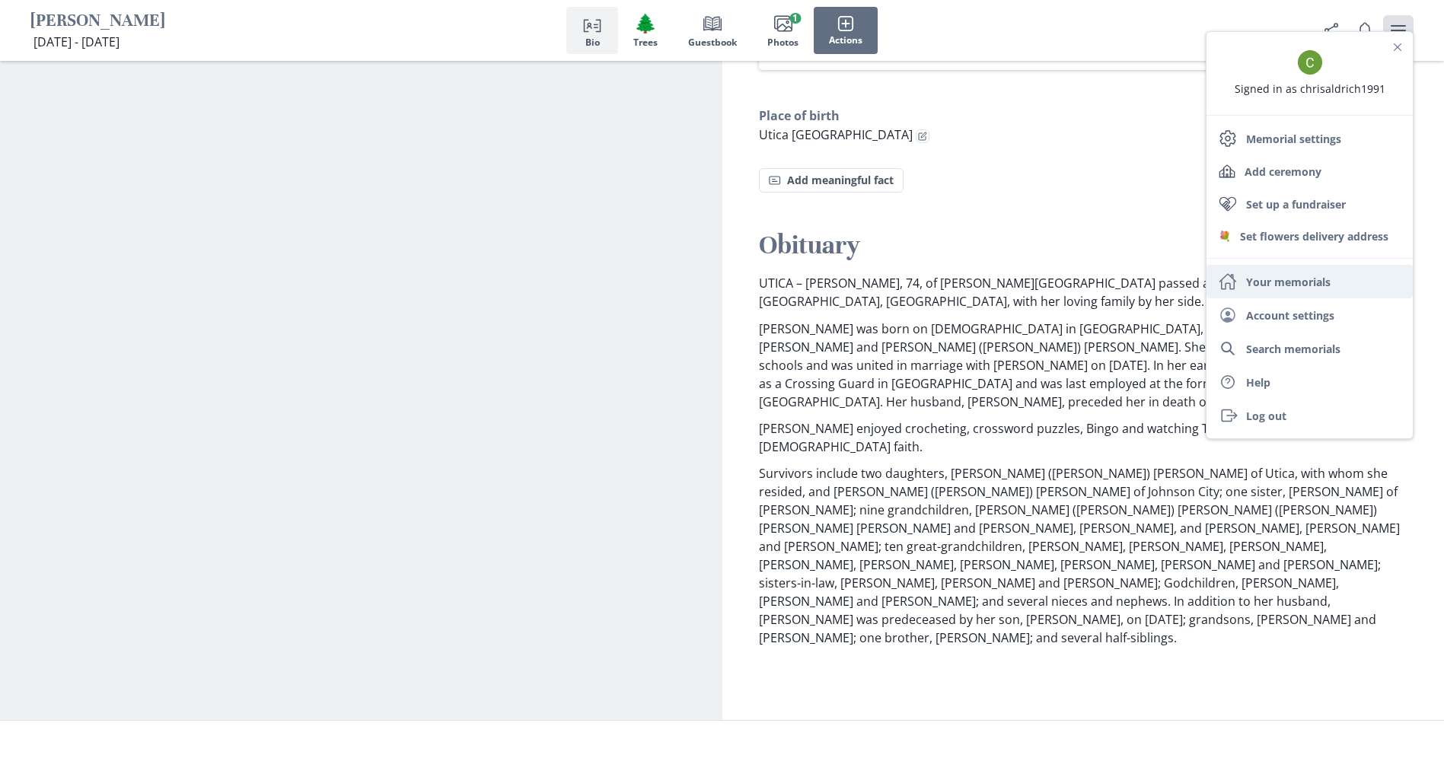
scroll to position [884, 0]
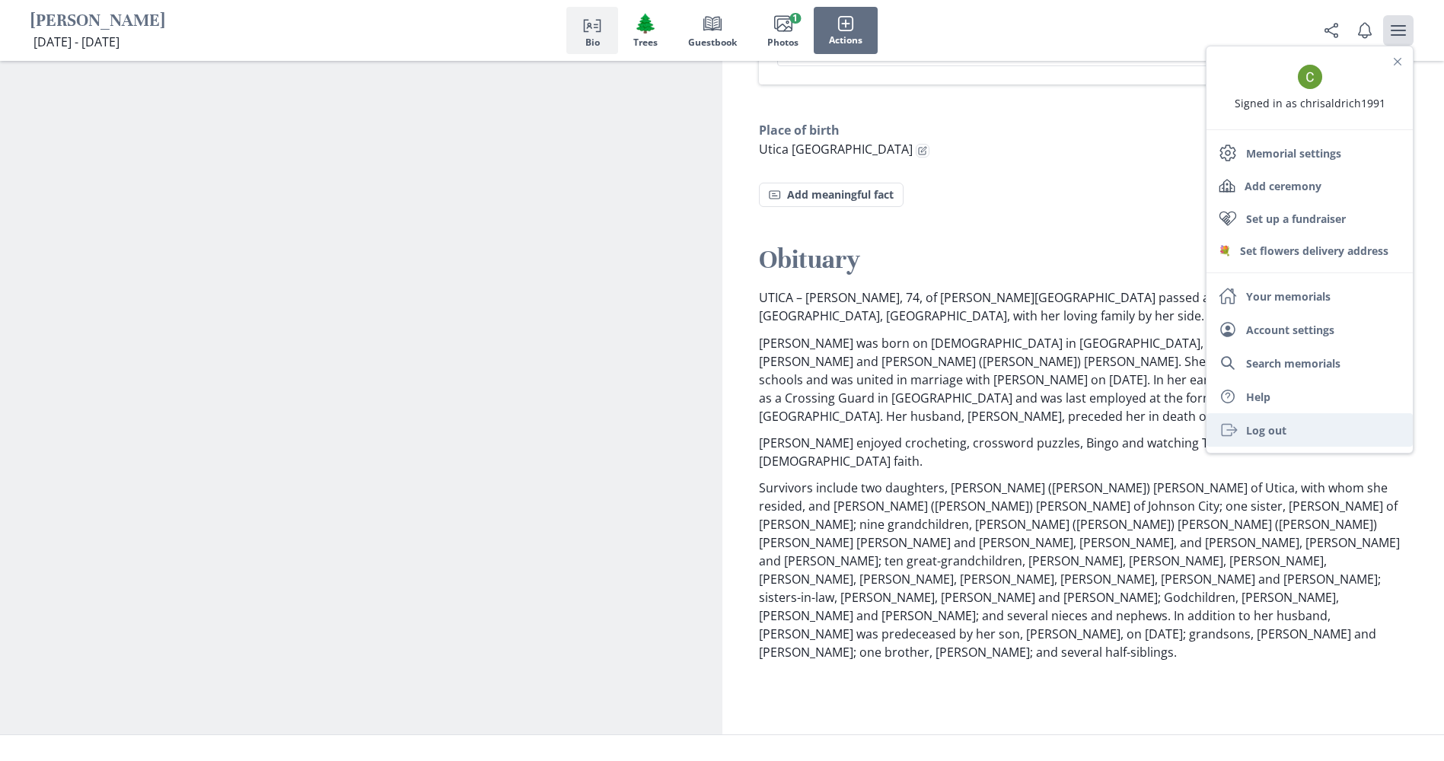
click at [1258, 433] on link "Exit Log out" at bounding box center [1309, 429] width 206 height 33
